Goal: Answer question/provide support

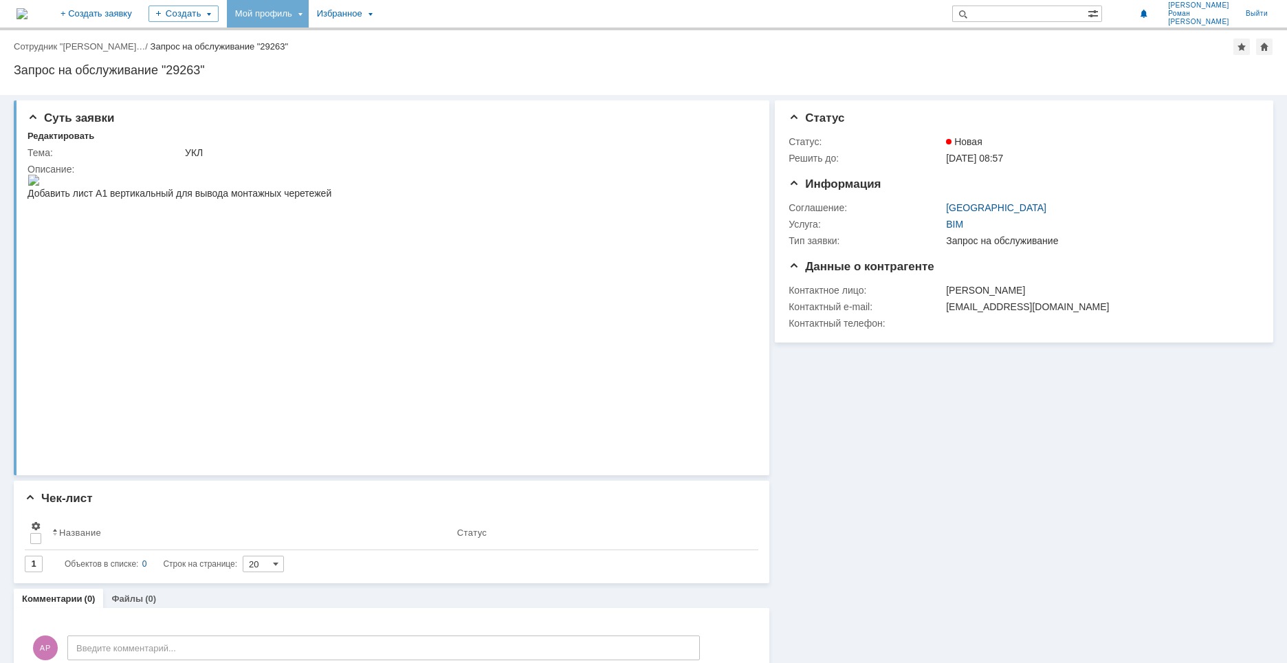
click at [309, 15] on div "Мой профиль" at bounding box center [268, 14] width 82 height 28
drag, startPoint x: 342, startPoint y: 58, endPoint x: 419, endPoint y: 63, distance: 77.8
click at [334, 61] on div "Заявки" at bounding box center [282, 63] width 105 height 17
click at [309, 13] on div "Мой профиль" at bounding box center [268, 14] width 82 height 28
click at [401, 59] on link "Мои заявки" at bounding box center [392, 63] width 105 height 17
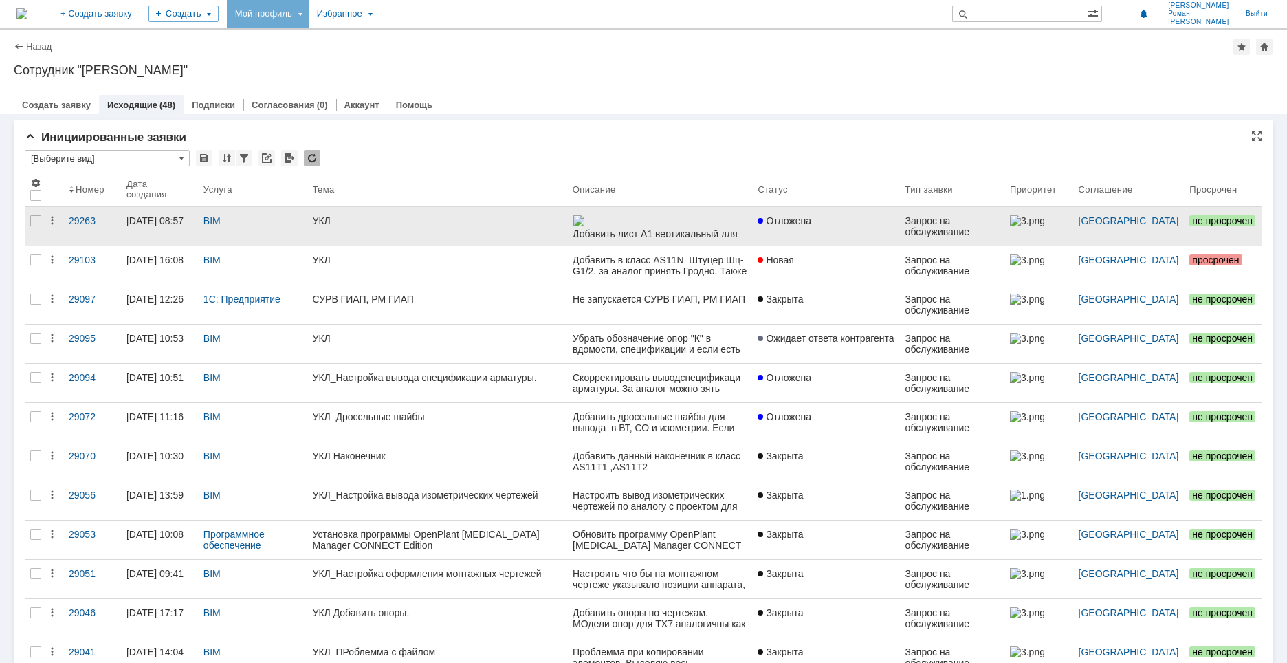
click at [851, 224] on div "Отложена" at bounding box center [826, 220] width 136 height 11
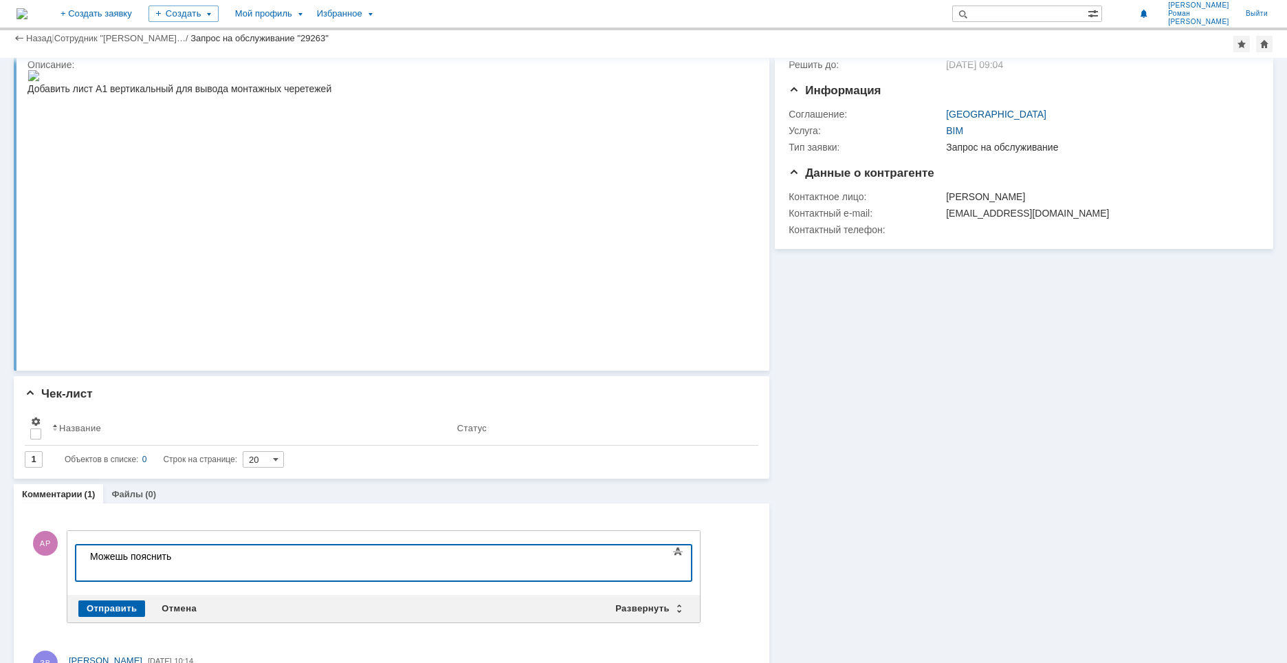
click at [199, 556] on div "Можешь пояснить" at bounding box center [187, 556] width 195 height 11
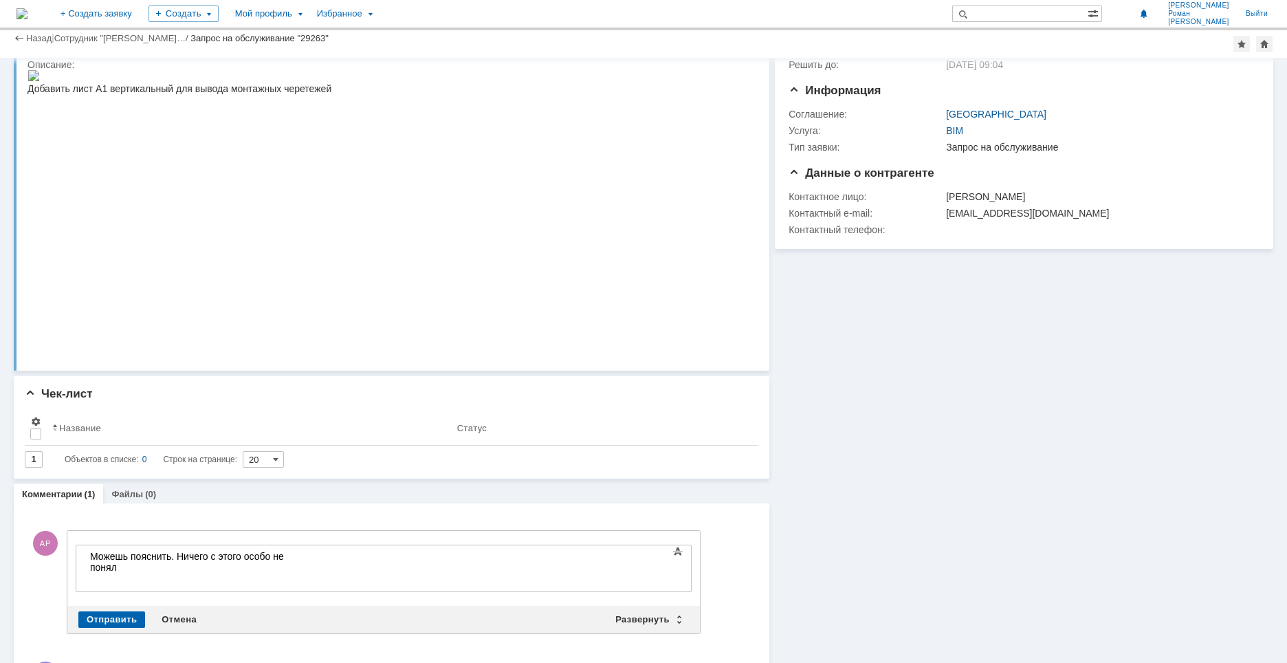
click at [285, 554] on div "Можешь пояснить. Ничего с этого особо не понял" at bounding box center [187, 562] width 195 height 22
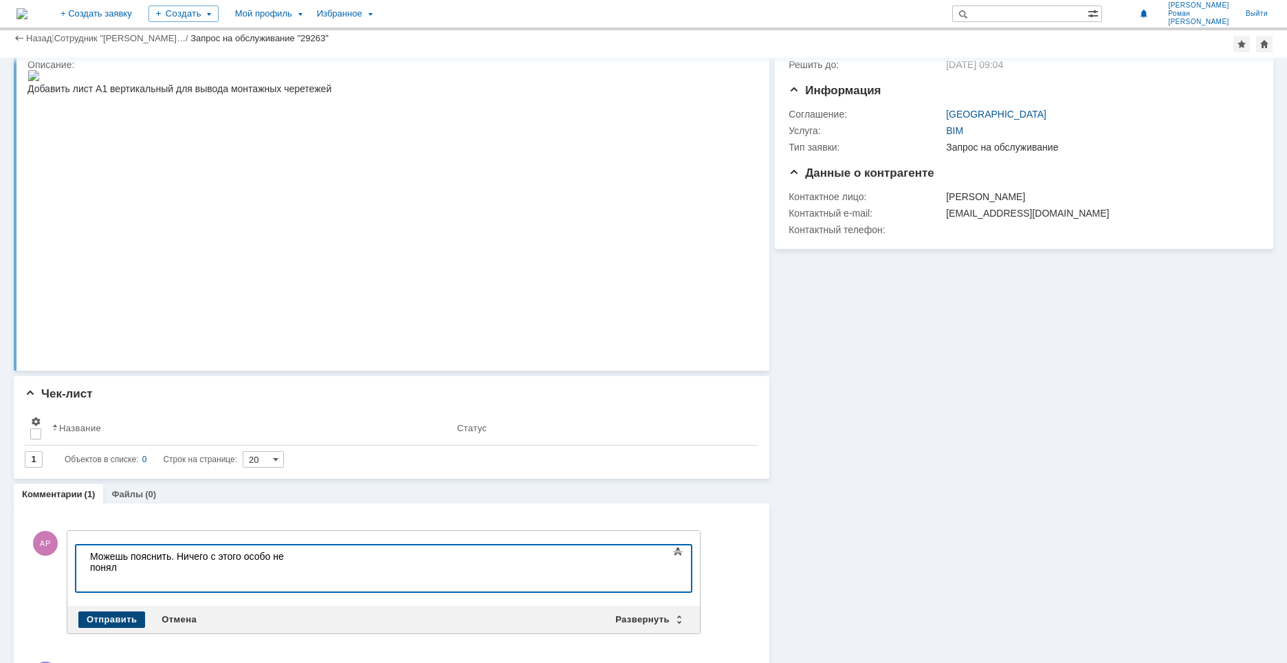
click at [113, 614] on div "Отправить" at bounding box center [111, 619] width 67 height 17
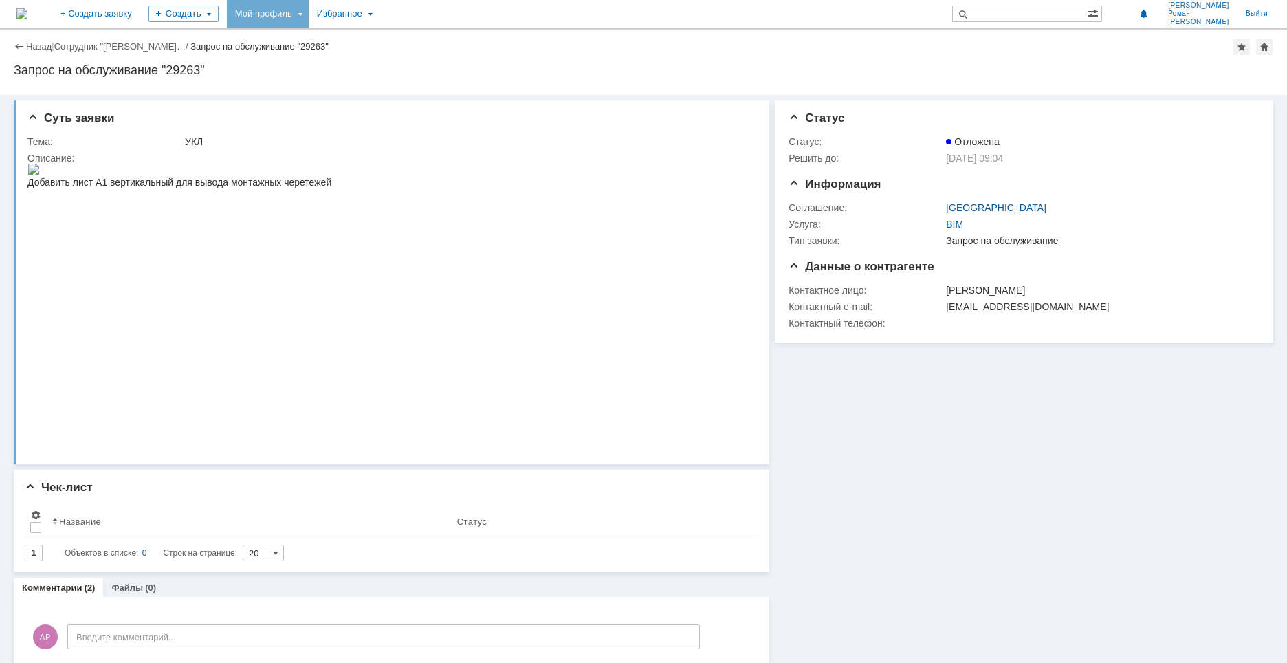
click at [309, 8] on div "Мой профиль" at bounding box center [268, 14] width 82 height 28
click at [426, 66] on link "Мои заявки" at bounding box center [392, 63] width 105 height 17
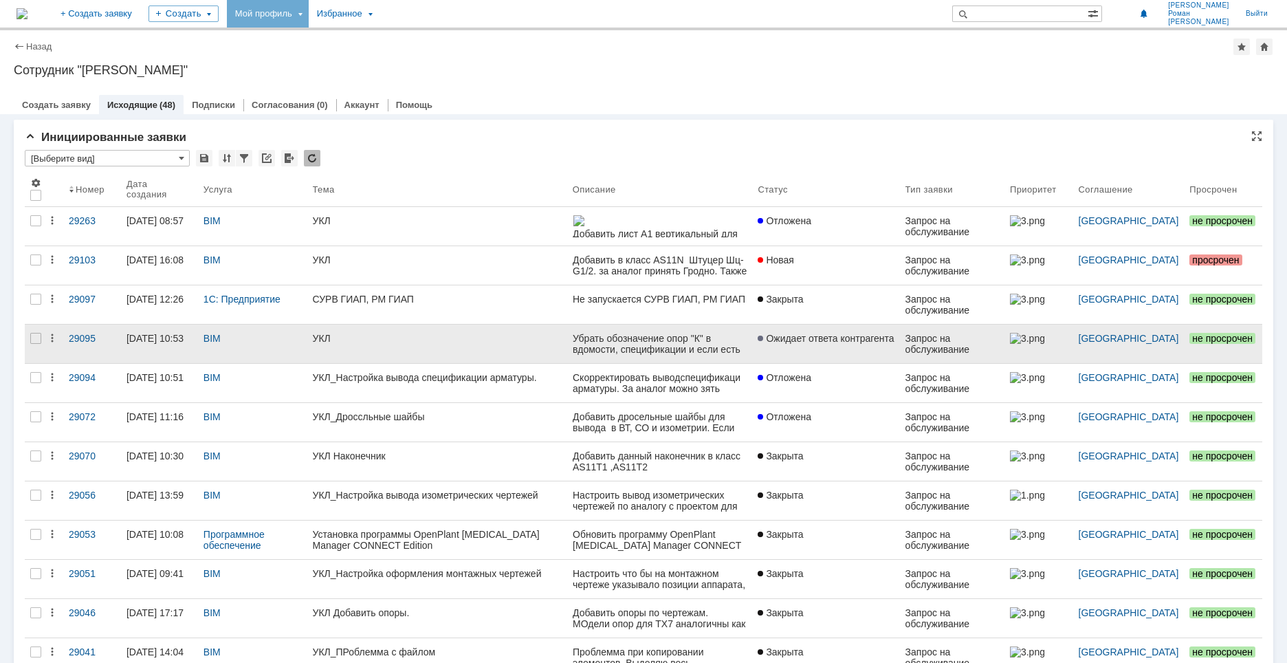
click at [805, 347] on link "Ожидает ответа контрагента" at bounding box center [825, 344] width 147 height 39
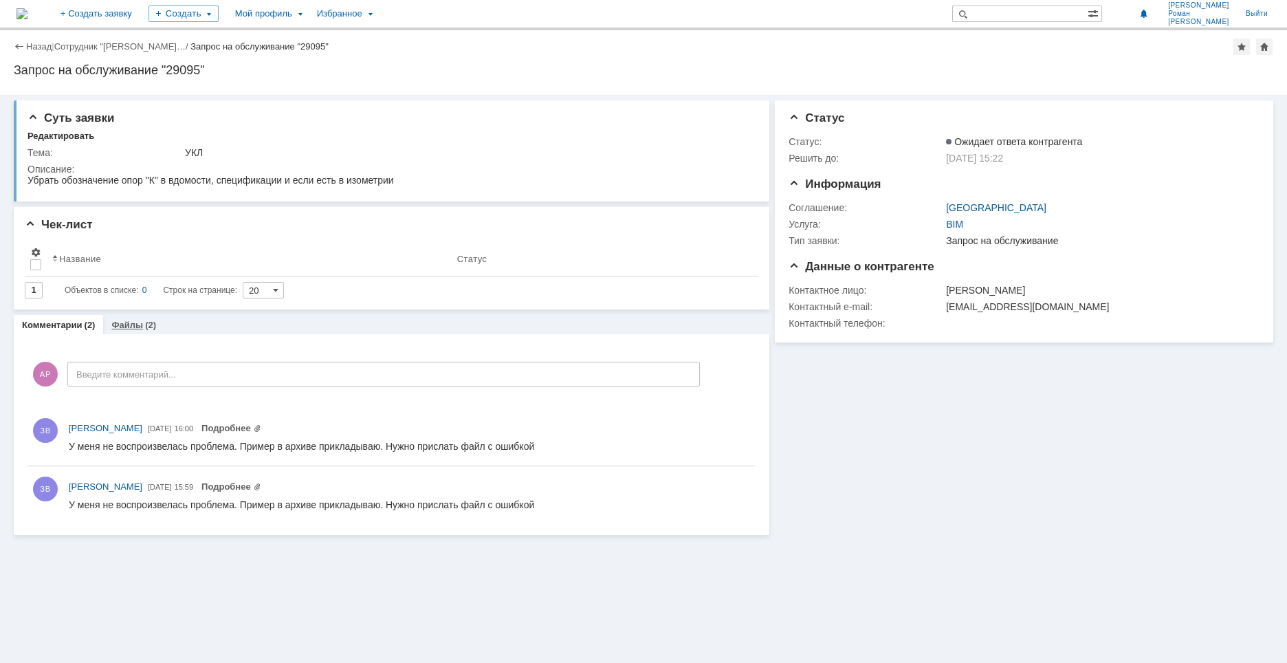
click at [134, 321] on link "Файлы" at bounding box center [127, 325] width 32 height 10
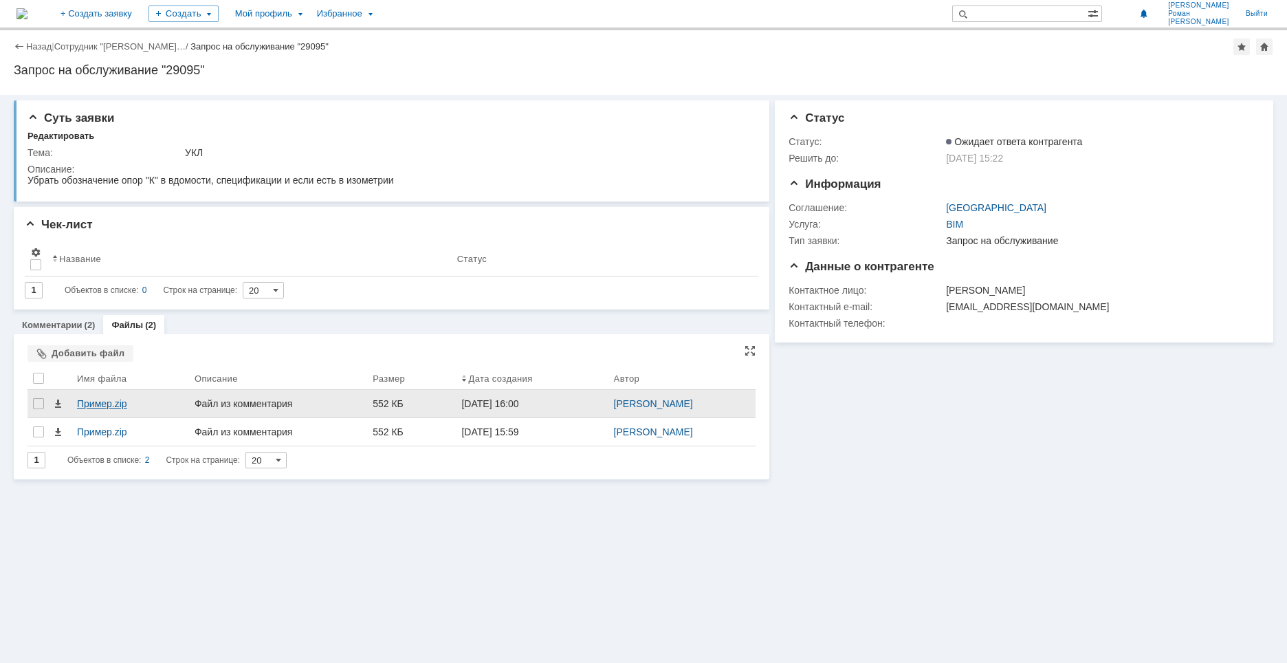
click at [107, 406] on div "Пример.zip" at bounding box center [130, 403] width 107 height 11
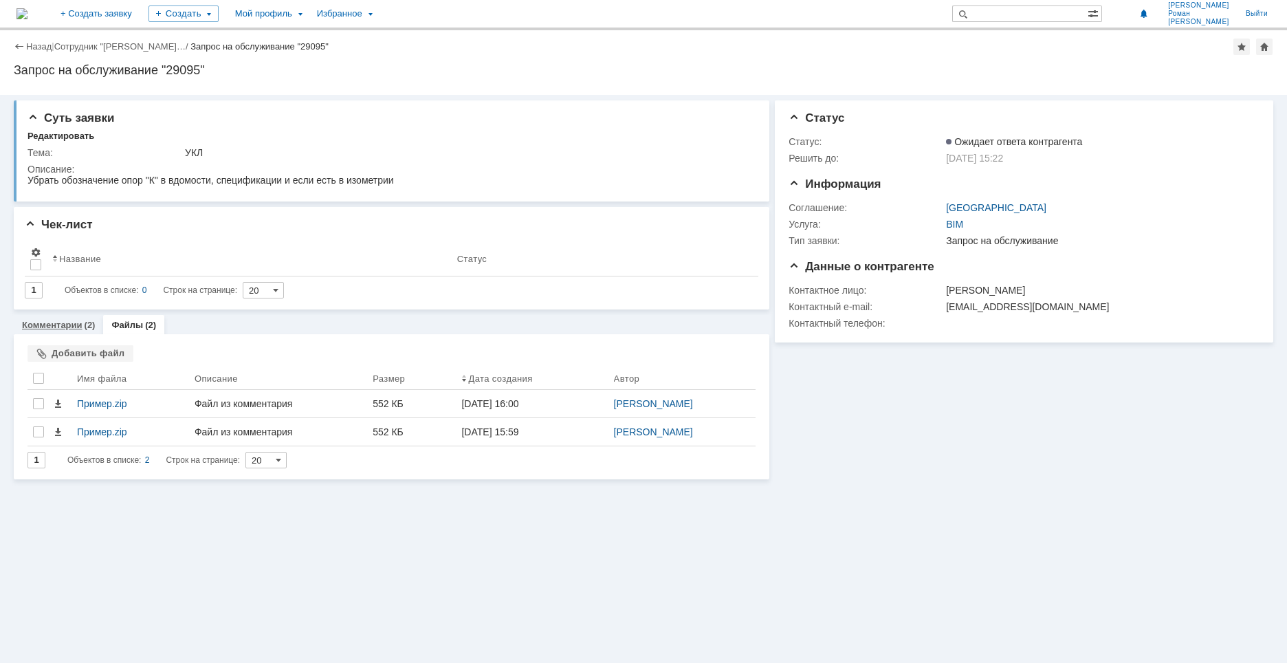
click at [61, 326] on link "Комментарии" at bounding box center [52, 325] width 61 height 10
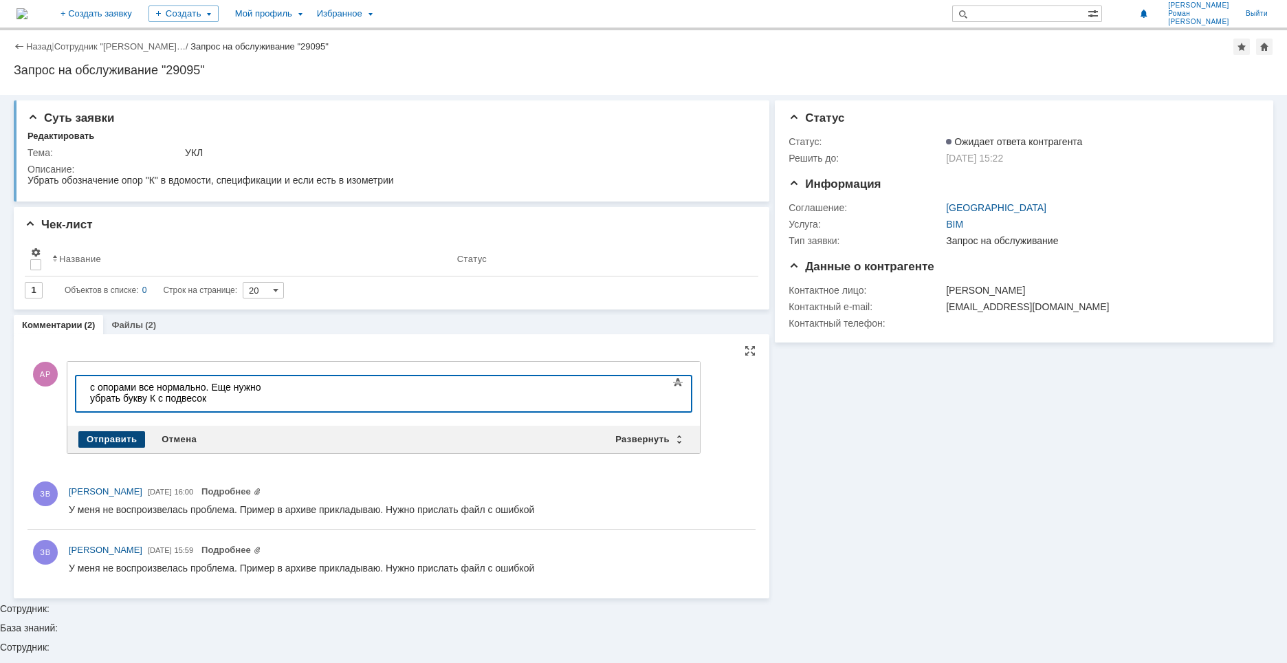
click at [116, 435] on div "Отправить" at bounding box center [111, 439] width 67 height 17
